Goal: Information Seeking & Learning: Learn about a topic

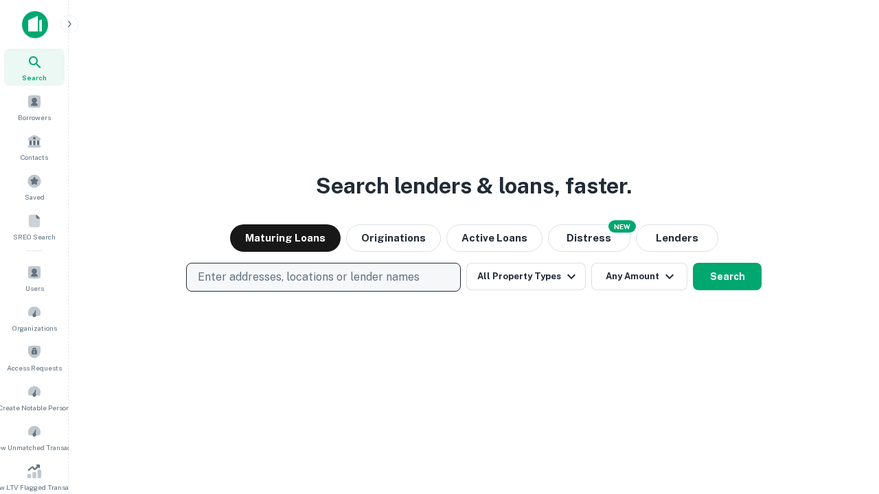
click at [323, 277] on p "Enter addresses, locations or lender names" at bounding box center [309, 277] width 222 height 16
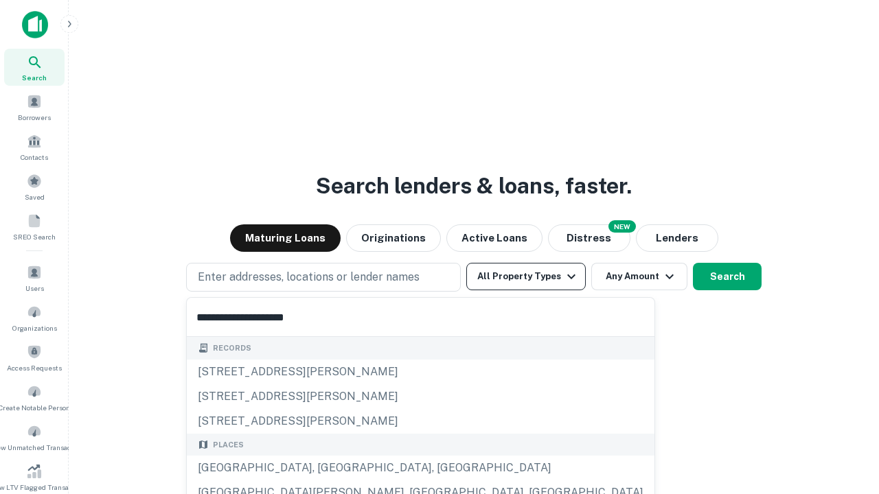
click at [328, 468] on div "[GEOGRAPHIC_DATA], [GEOGRAPHIC_DATA], [GEOGRAPHIC_DATA]" at bounding box center [420, 468] width 467 height 25
click at [526, 277] on button "All Property Types" at bounding box center [525, 276] width 119 height 27
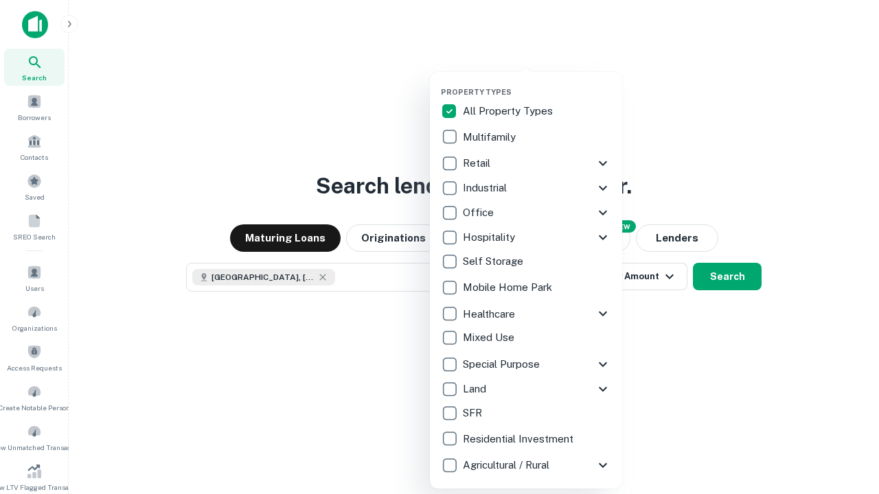
click at [537, 83] on button "button" at bounding box center [537, 83] width 192 height 1
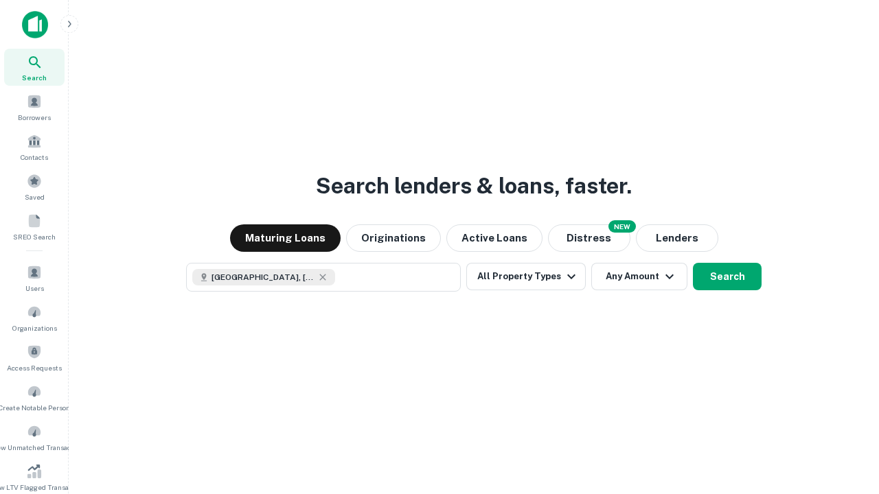
scroll to position [22, 0]
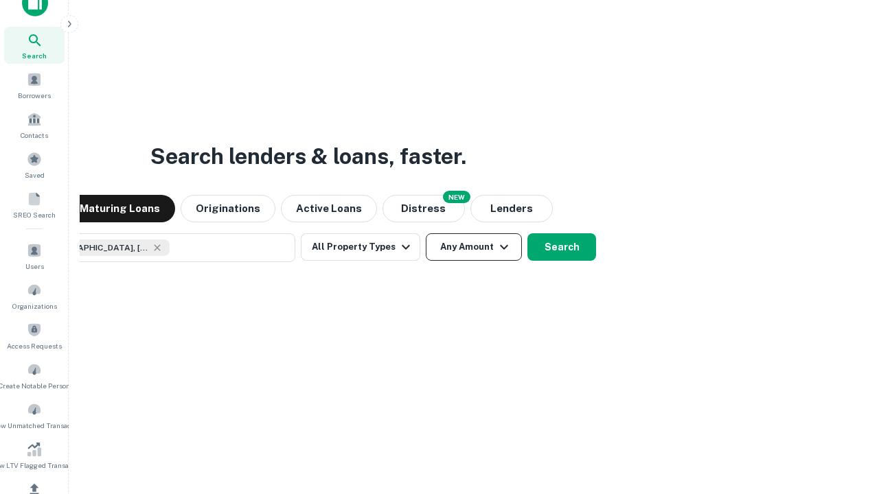
click at [426, 233] on button "Any Amount" at bounding box center [474, 246] width 96 height 27
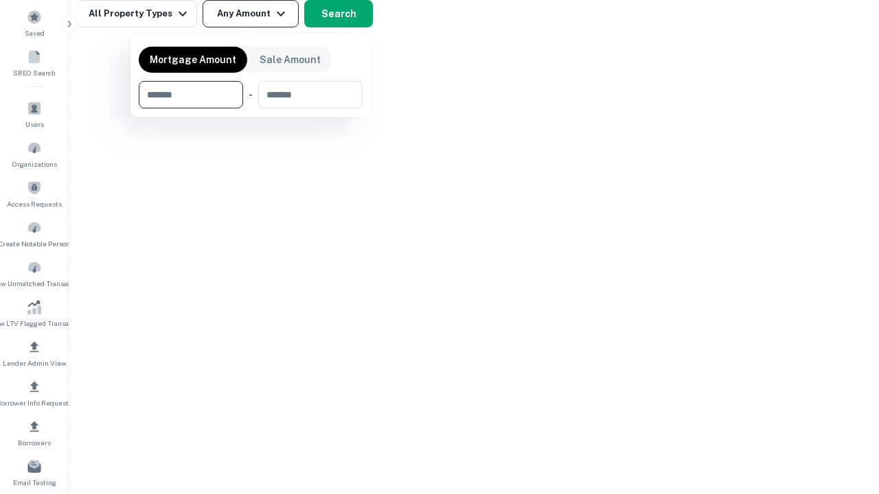
type input "*******"
click at [251, 108] on button "button" at bounding box center [251, 108] width 224 height 1
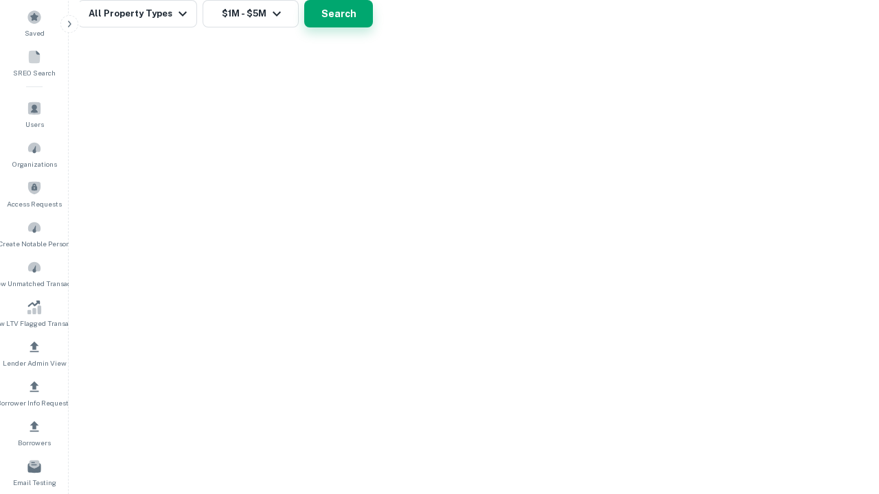
click at [373, 27] on button "Search" at bounding box center [338, 13] width 69 height 27
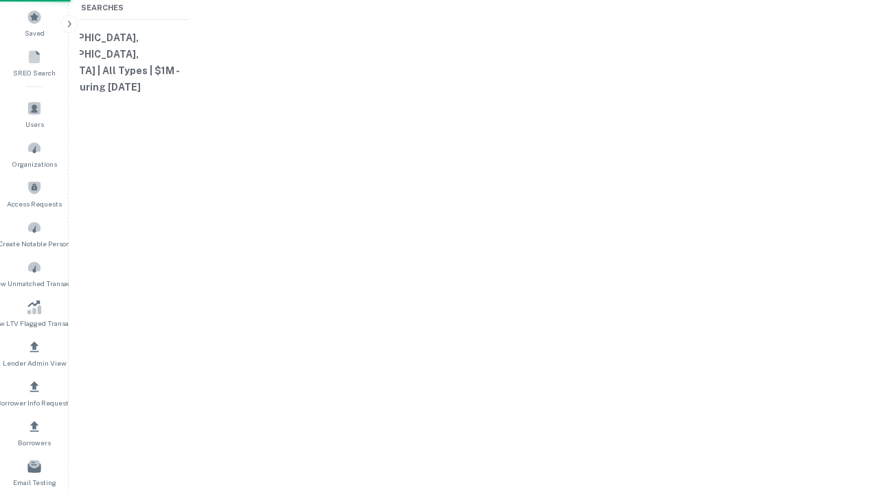
scroll to position [22, 0]
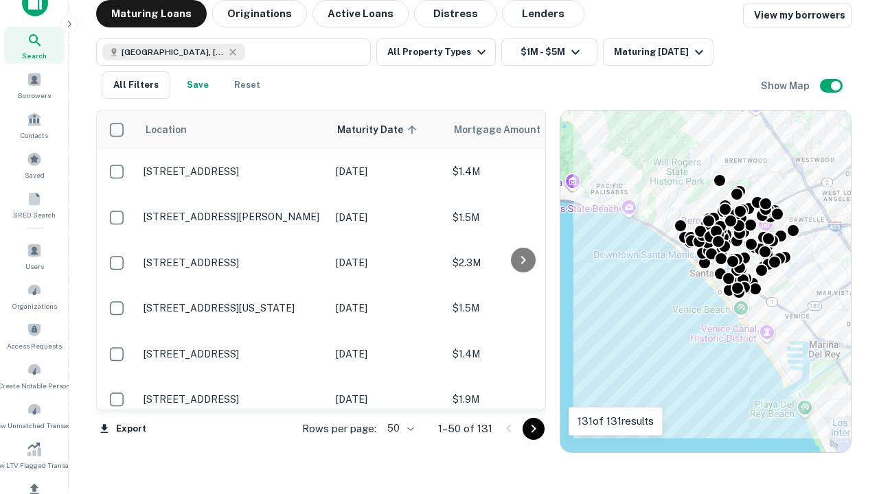
click at [398, 428] on body "Search Borrowers Contacts Saved SREO Search Users Organizations Access Requests…" at bounding box center [439, 225] width 879 height 494
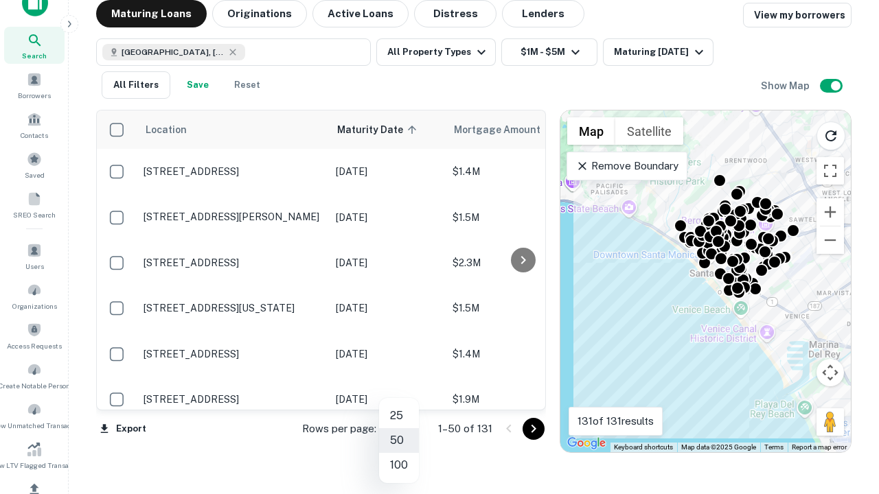
click at [399, 416] on li "25" at bounding box center [399, 416] width 40 height 25
type input "**"
